Goal: Task Accomplishment & Management: Complete application form

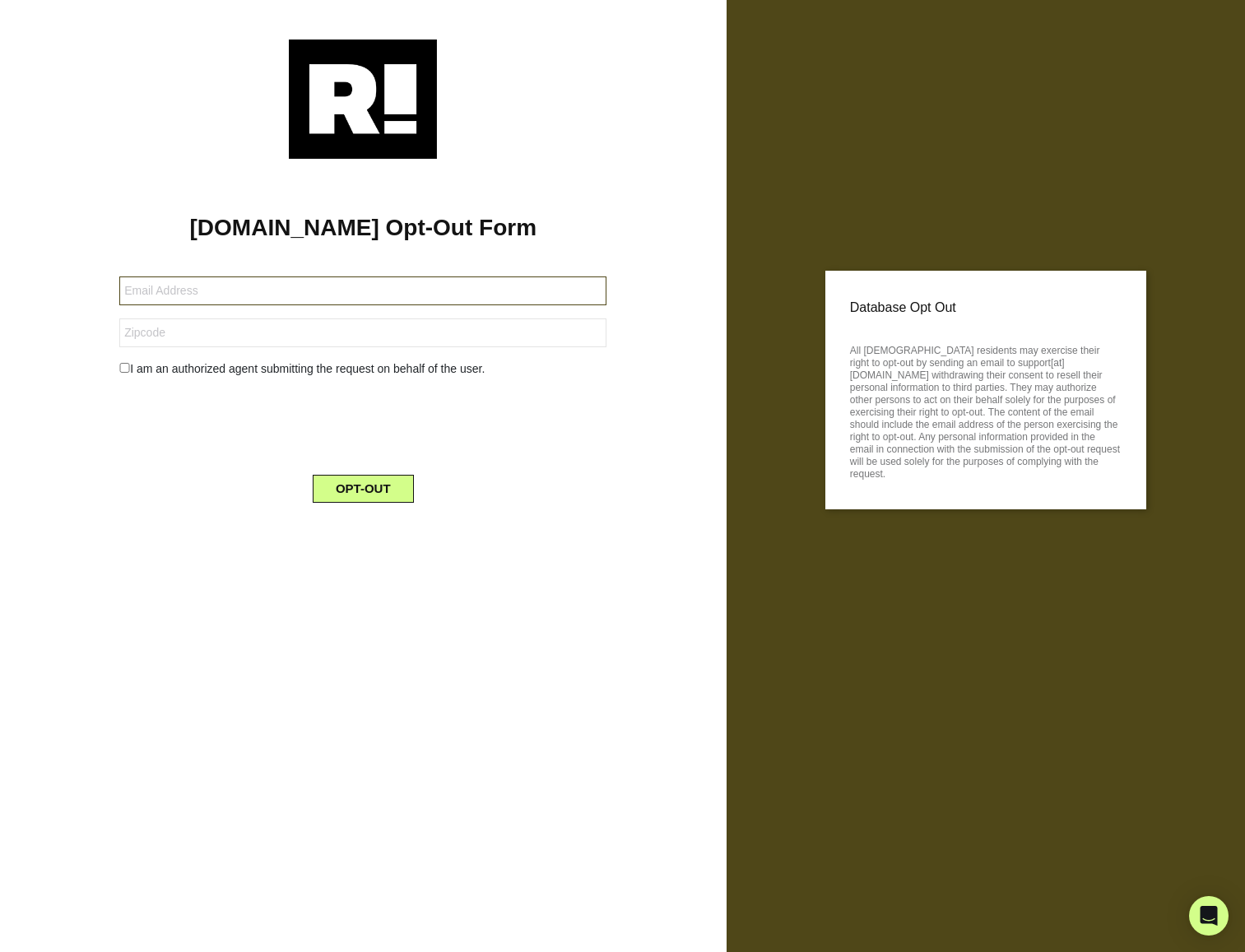
click at [265, 292] on input "text" at bounding box center [363, 291] width 487 height 29
click at [551, 600] on div "[DOMAIN_NAME] Opt-Out Form I am an authorized agent submitting the request on b…" at bounding box center [363, 476] width 727 height 952
click at [252, 276] on form "I am an authorized agent submitting the request on behalf of the user. OPT-OUT" at bounding box center [363, 379] width 487 height 246
click at [261, 281] on input "text" at bounding box center [363, 291] width 487 height 29
paste input "[EMAIL_ADDRESS][DOMAIN_NAME]"
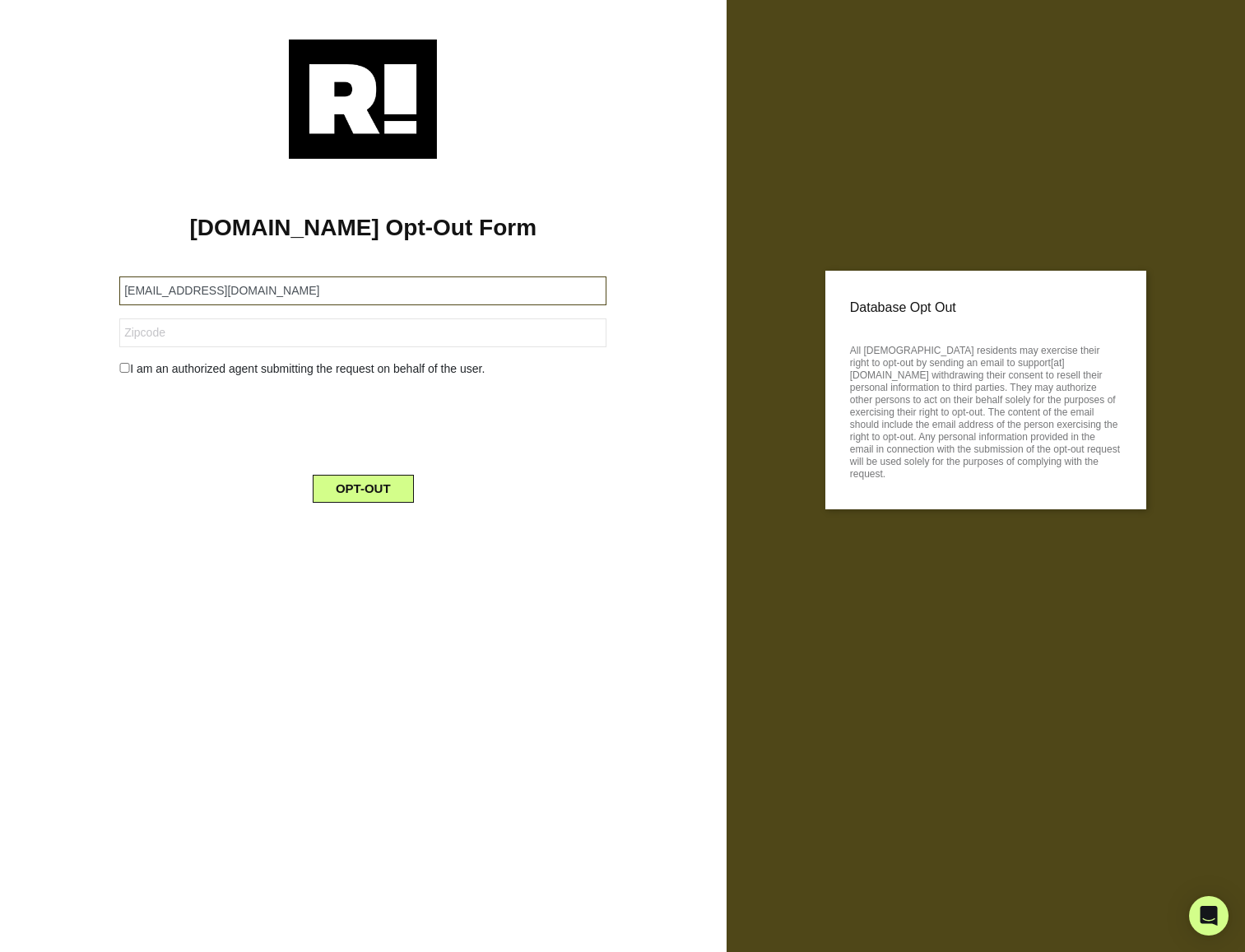
type input "[EMAIL_ADDRESS][DOMAIN_NAME]"
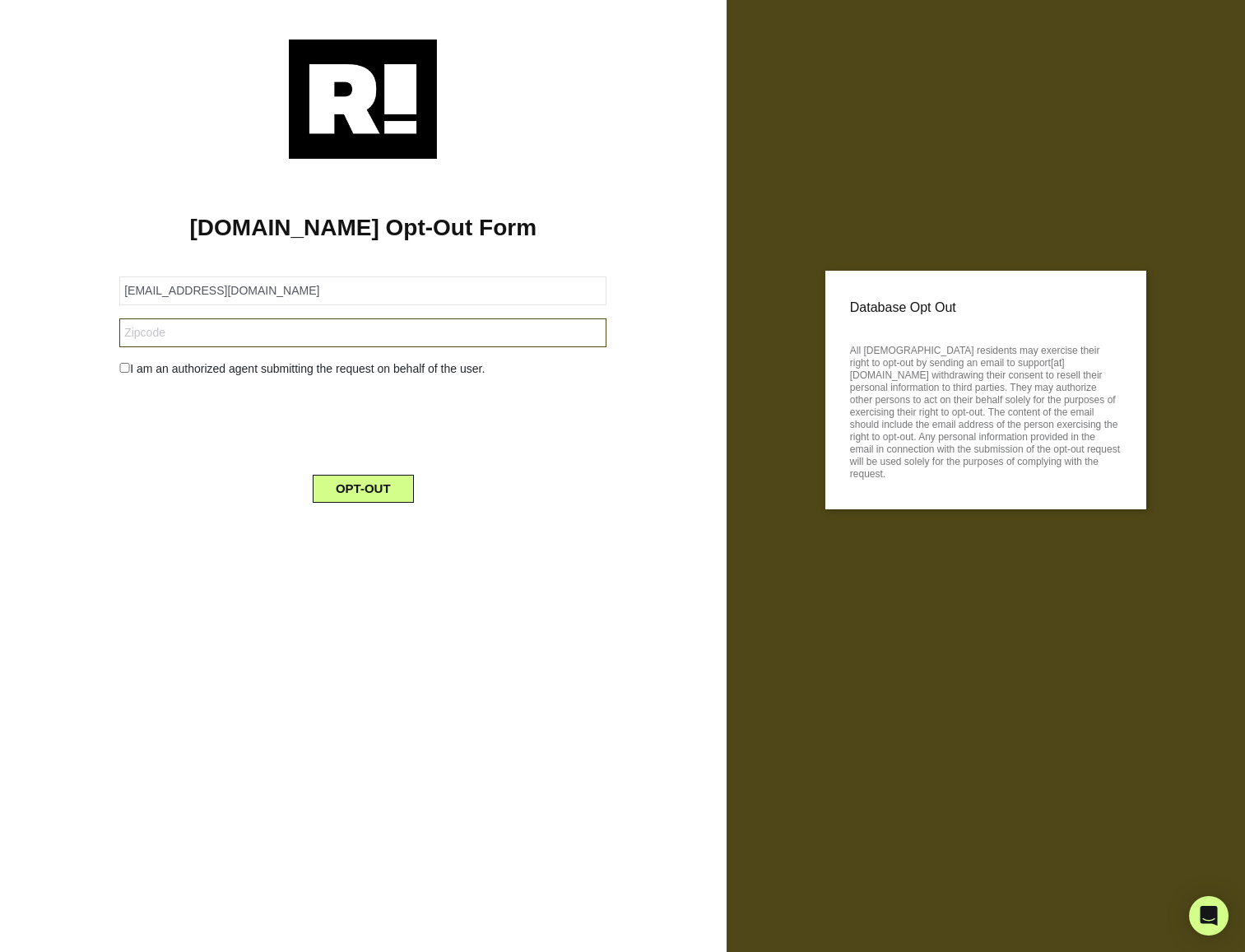
click at [186, 347] on input "text" at bounding box center [363, 332] width 487 height 29
paste input "47906"
type input "47906"
click at [380, 496] on button "OPT-OUT" at bounding box center [363, 489] width 101 height 28
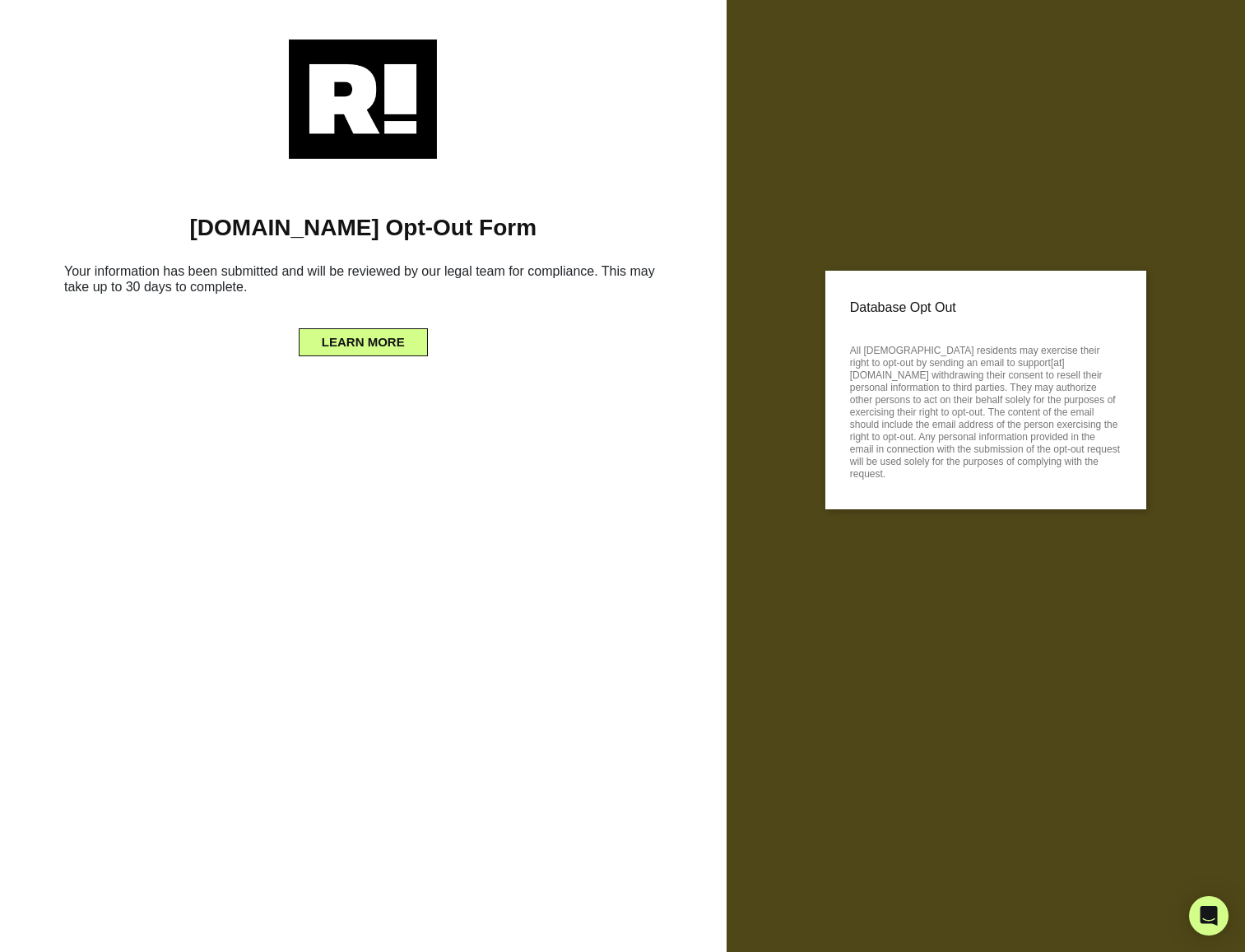
click at [380, 496] on div "[DOMAIN_NAME] Opt-Out Form Your information has been submitted and will be revi…" at bounding box center [363, 476] width 727 height 952
